Goal: Task Accomplishment & Management: Manage account settings

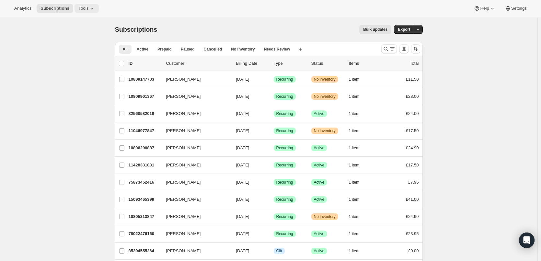
click at [88, 10] on icon at bounding box center [91, 8] width 6 height 6
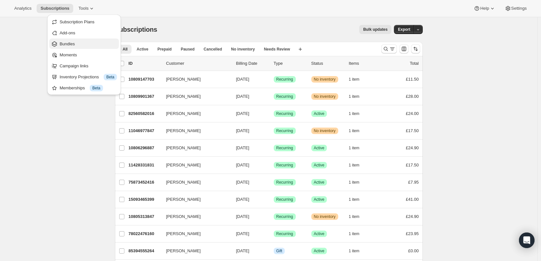
click at [78, 42] on span "Bundles" at bounding box center [88, 44] width 57 height 6
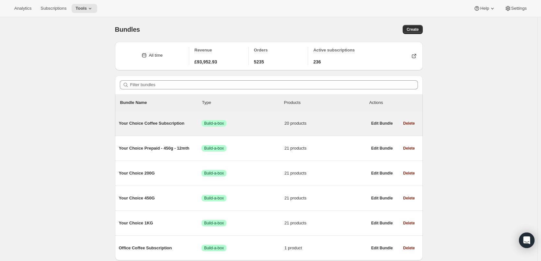
click at [175, 120] on span "Your Choice Coffee Subscription" at bounding box center [160, 123] width 83 height 6
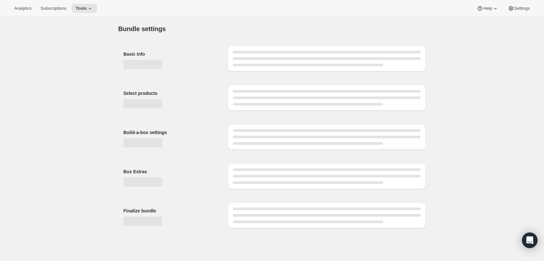
type input "Your Choice Coffee Subscription"
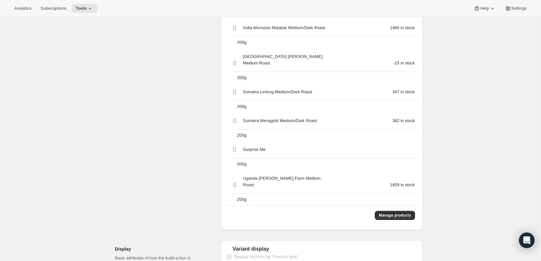
scroll to position [680, 0]
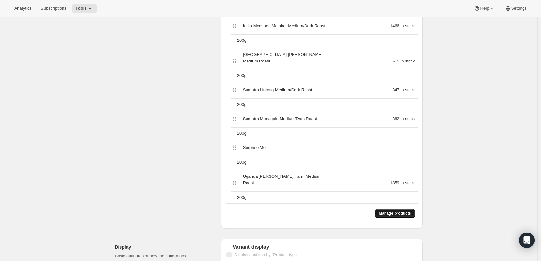
click at [403, 211] on span "Manage products" at bounding box center [395, 213] width 32 height 5
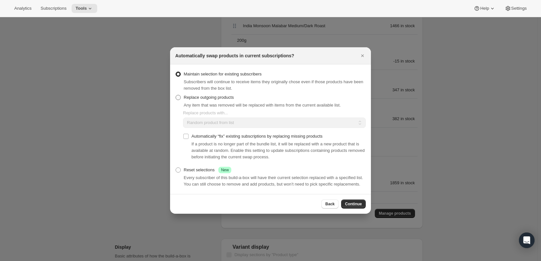
click at [212, 99] on span "Replace outgoing products" at bounding box center [209, 97] width 50 height 5
click at [176, 95] on input "Replace outgoing products" at bounding box center [176, 95] width 0 height 0
radio input "true"
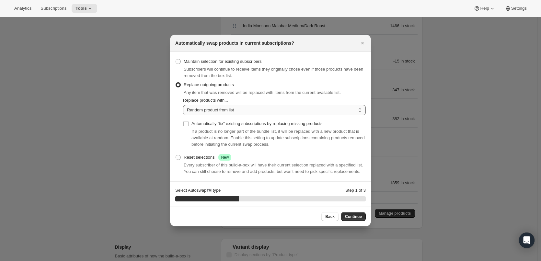
click at [223, 111] on select "Random product from list Matching product type Select specific replacements" at bounding box center [274, 110] width 183 height 10
select select "selection"
click at [183, 105] on select "Random product from list Matching product type Select specific replacements" at bounding box center [274, 110] width 183 height 10
click at [354, 216] on span "Continue" at bounding box center [353, 216] width 17 height 5
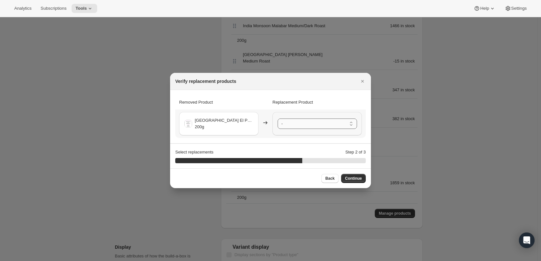
click at [331, 125] on select "- [GEOGRAPHIC_DATA] Ipanema Yellow Bourbon Medium Roast - 200g [GEOGRAPHIC_DATA…" at bounding box center [317, 124] width 79 height 10
click at [357, 178] on span "Continue" at bounding box center [353, 178] width 17 height 5
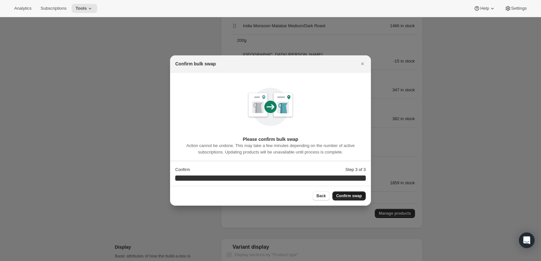
click at [356, 195] on span "Confirm swap" at bounding box center [349, 195] width 26 height 5
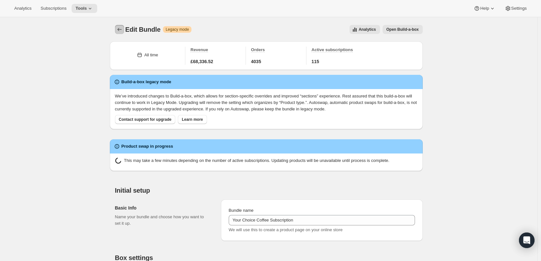
click at [120, 30] on icon "Bundles" at bounding box center [119, 29] width 6 height 6
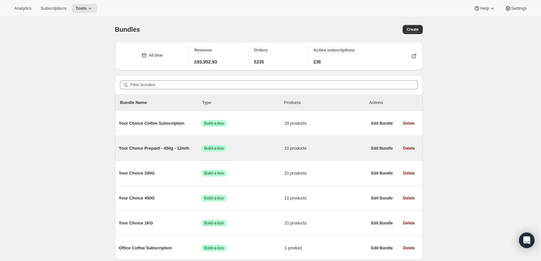
click at [168, 147] on span "Your Choice Prepaid - 450g - 12mth" at bounding box center [160, 148] width 83 height 6
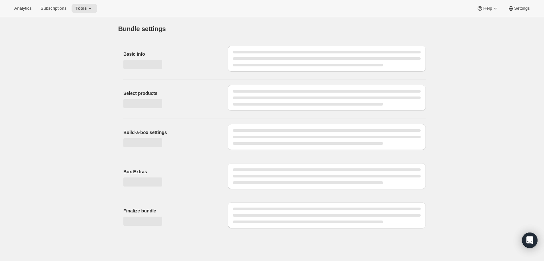
type input "Your Choice Prepaid - 450g - 12mth"
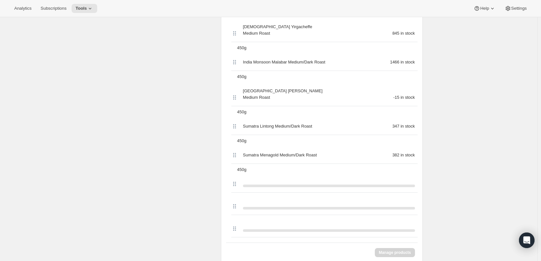
scroll to position [713, 0]
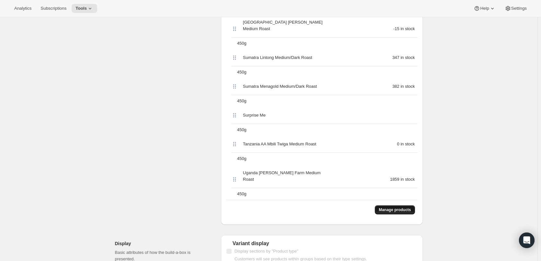
click at [403, 207] on span "Manage products" at bounding box center [395, 209] width 32 height 5
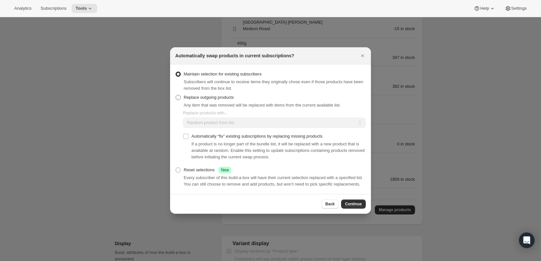
click at [189, 99] on span "Replace outgoing products" at bounding box center [209, 97] width 50 height 5
click at [176, 95] on input "Replace outgoing products" at bounding box center [176, 95] width 0 height 0
radio input "true"
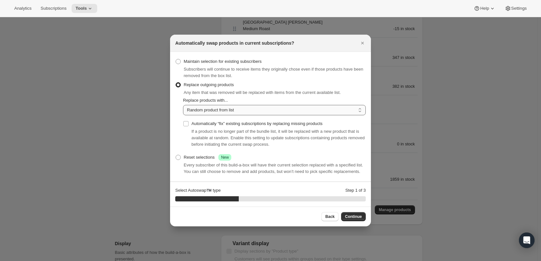
click at [215, 111] on select "Random product from list Matching product type Select specific replacements" at bounding box center [274, 110] width 183 height 10
select select "selection"
click at [183, 105] on select "Random product from list Matching product type Select specific replacements" at bounding box center [274, 110] width 183 height 10
click at [358, 216] on span "Continue" at bounding box center [353, 216] width 17 height 5
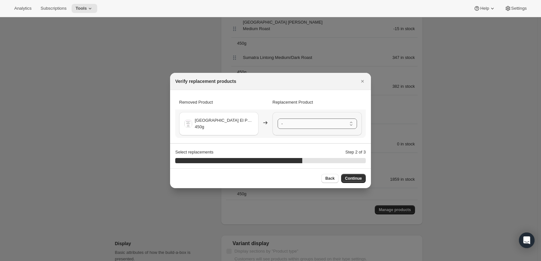
click at [316, 124] on select "- [GEOGRAPHIC_DATA] Ipanema Yellow Bourbon Medium Roast - 450g [GEOGRAPHIC_DATA…" at bounding box center [317, 124] width 79 height 10
click at [358, 176] on span "Continue" at bounding box center [353, 178] width 17 height 5
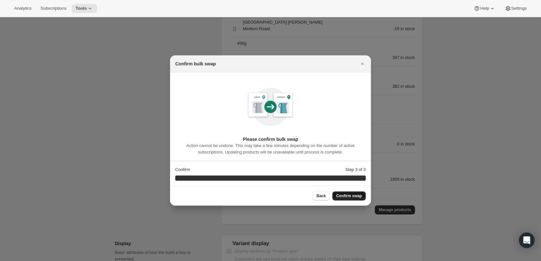
click at [355, 193] on button "Confirm swap" at bounding box center [348, 195] width 33 height 9
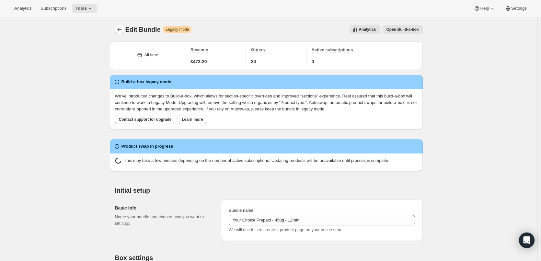
click at [121, 31] on icon "Bundles" at bounding box center [119, 29] width 6 height 6
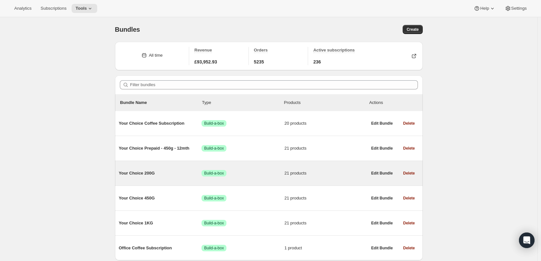
click at [136, 172] on span "Your Choice 200G" at bounding box center [160, 173] width 83 height 6
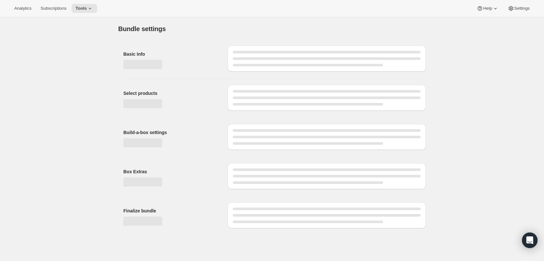
type input "Your Choice 200G"
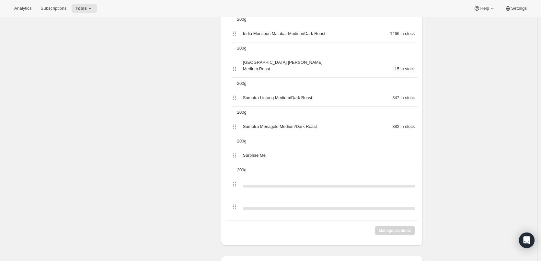
scroll to position [680, 0]
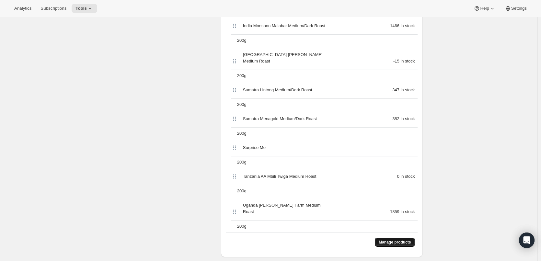
click at [402, 240] on span "Manage products" at bounding box center [395, 242] width 32 height 5
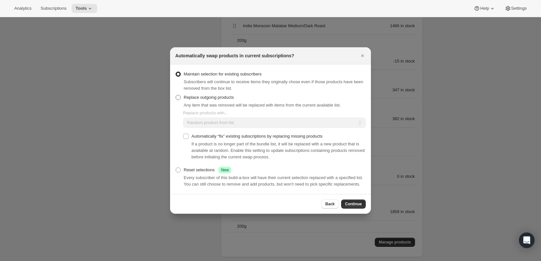
click at [198, 98] on span "Replace outgoing products" at bounding box center [209, 97] width 50 height 5
click at [176, 95] on input "Replace outgoing products" at bounding box center [176, 95] width 0 height 0
radio input "true"
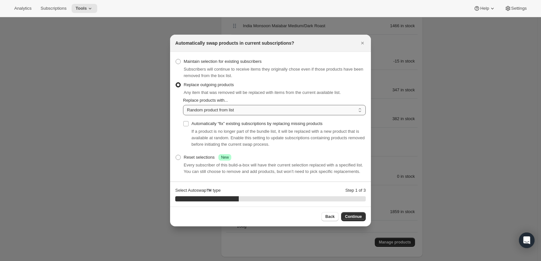
click at [209, 111] on select "Random product from list Matching product type Select specific replacements" at bounding box center [274, 110] width 183 height 10
select select "selection"
click at [183, 105] on select "Random product from list Matching product type Select specific replacements" at bounding box center [274, 110] width 183 height 10
click at [358, 216] on span "Continue" at bounding box center [353, 216] width 17 height 5
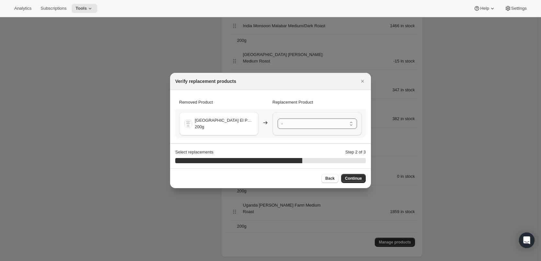
click at [312, 127] on select "- [GEOGRAPHIC_DATA] Ipanema Yellow Bourbon Medium Roast - 200g [GEOGRAPHIC_DATA…" at bounding box center [317, 124] width 79 height 10
click at [360, 180] on span "Continue" at bounding box center [353, 178] width 17 height 5
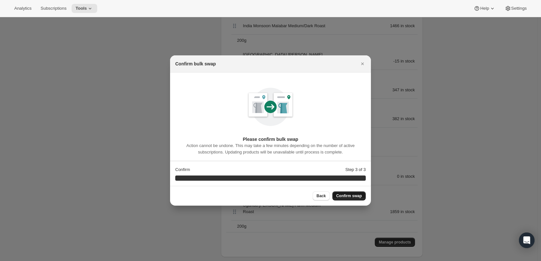
click at [357, 192] on button "Confirm swap" at bounding box center [348, 195] width 33 height 9
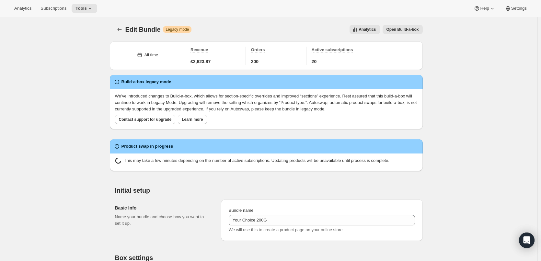
click at [120, 28] on icon "Bundles" at bounding box center [119, 29] width 6 height 6
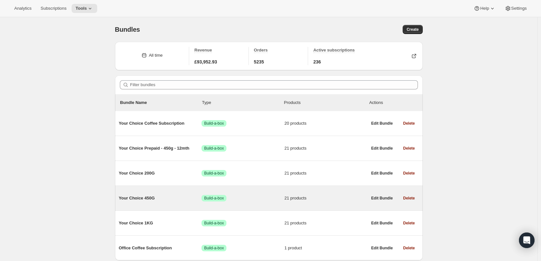
click at [147, 197] on span "Your Choice 450G" at bounding box center [160, 198] width 83 height 6
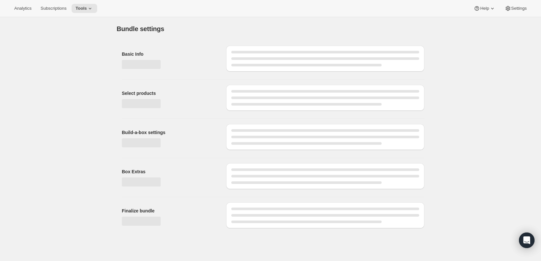
type input "Your Choice 450G"
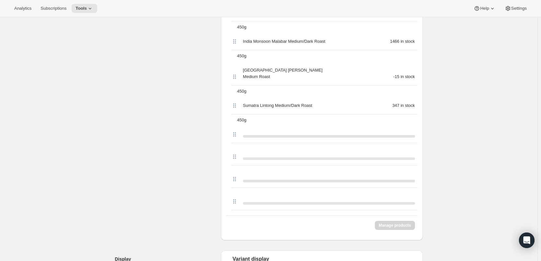
scroll to position [680, 0]
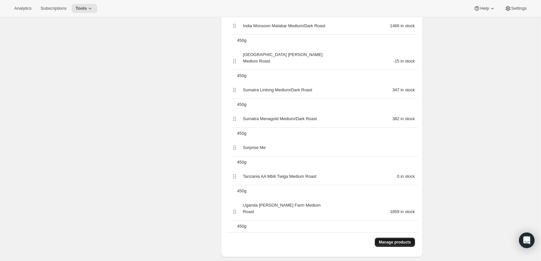
click at [407, 240] on span "Manage products" at bounding box center [395, 242] width 32 height 5
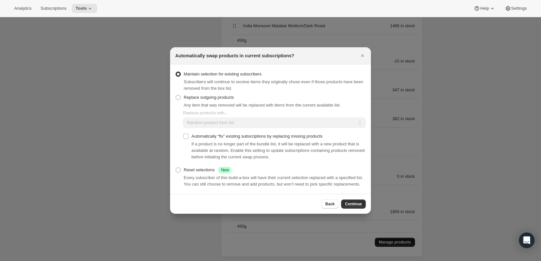
scroll to position [0, 0]
click at [211, 96] on span "Replace outgoing products" at bounding box center [209, 97] width 50 height 5
click at [176, 95] on input "Replace outgoing products" at bounding box center [176, 95] width 0 height 0
radio input "true"
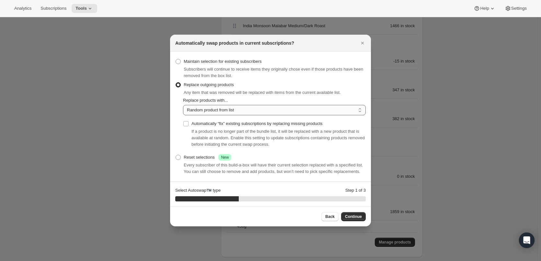
click at [247, 112] on select "Random product from list Matching product type Select specific replacements" at bounding box center [274, 110] width 183 height 10
select select "selection"
click at [183, 105] on select "Random product from list Matching product type Select specific replacements" at bounding box center [274, 110] width 183 height 10
click at [351, 215] on span "Continue" at bounding box center [353, 216] width 17 height 5
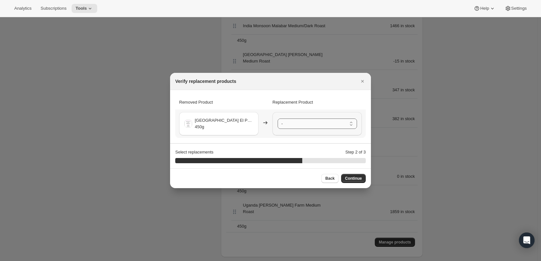
click at [299, 123] on select "- [GEOGRAPHIC_DATA] Ipanema Yellow Bourbon Medium Roast - 450g [GEOGRAPHIC_DATA…" at bounding box center [317, 124] width 79 height 10
click at [355, 176] on button "Continue" at bounding box center [353, 178] width 25 height 9
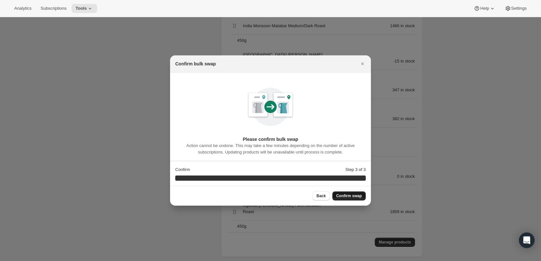
click at [353, 195] on span "Confirm swap" at bounding box center [349, 195] width 26 height 5
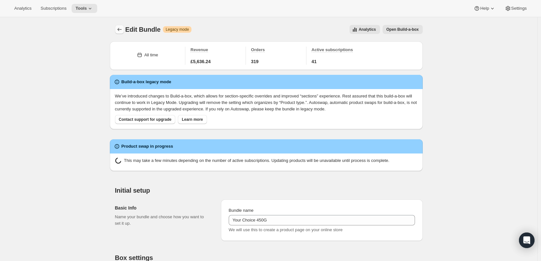
click at [124, 30] on button "Bundles" at bounding box center [119, 29] width 9 height 9
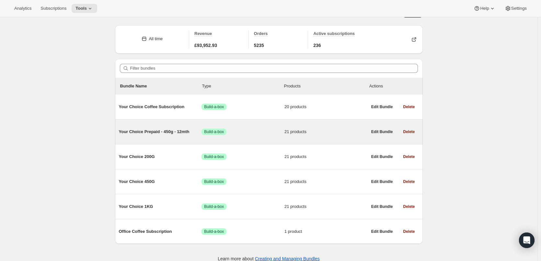
scroll to position [24, 0]
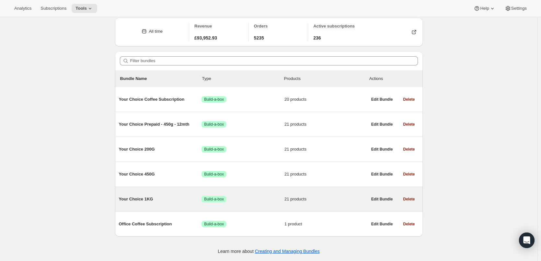
click at [144, 197] on span "Your Choice 1KG" at bounding box center [160, 199] width 83 height 6
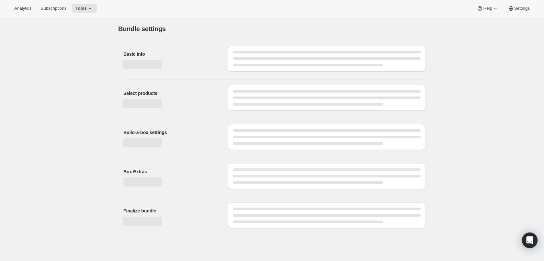
type input "Your Choice 1KG"
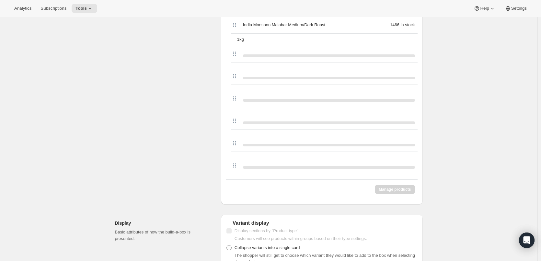
scroll to position [683, 0]
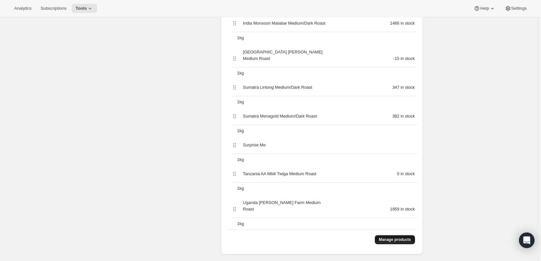
click at [405, 237] on span "Manage products" at bounding box center [395, 239] width 32 height 5
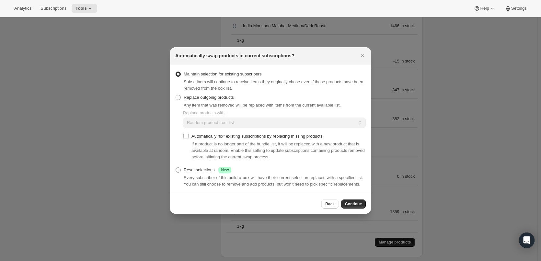
scroll to position [0, 0]
click at [216, 95] on span "Replace outgoing products" at bounding box center [209, 97] width 50 height 5
click at [176, 95] on input "Replace outgoing products" at bounding box center [176, 95] width 0 height 0
radio input "true"
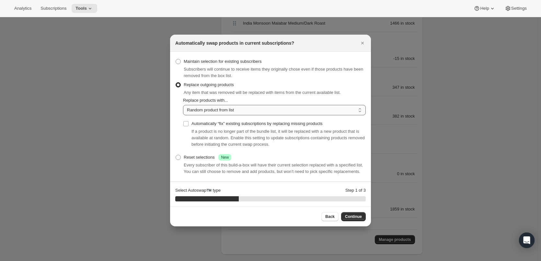
click at [247, 110] on select "Random product from list Matching product type Select specific replacements" at bounding box center [274, 110] width 183 height 10
select select "selection"
click at [183, 105] on select "Random product from list Matching product type Select specific replacements" at bounding box center [274, 110] width 183 height 10
click at [358, 215] on span "Continue" at bounding box center [353, 216] width 17 height 5
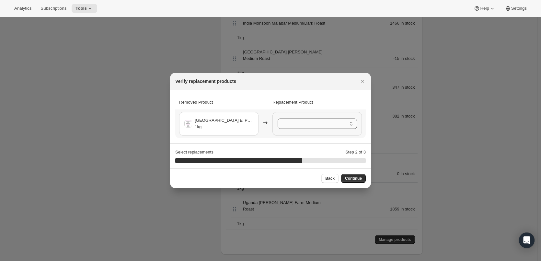
click at [325, 120] on select "- [GEOGRAPHIC_DATA] Ipanema Yellow Bourbon Medium Roast - 1kg [GEOGRAPHIC_DATA]…" at bounding box center [317, 124] width 79 height 10
click at [358, 178] on span "Continue" at bounding box center [353, 178] width 17 height 5
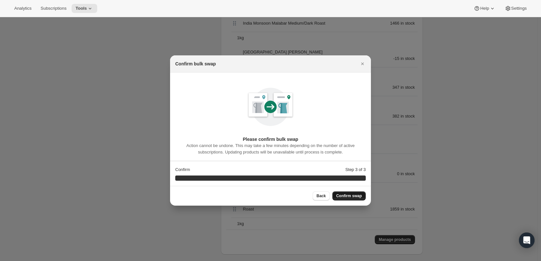
click at [351, 193] on button "Confirm swap" at bounding box center [348, 195] width 33 height 9
